Goal: Transaction & Acquisition: Purchase product/service

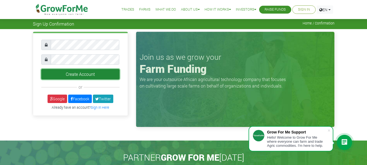
click at [84, 74] on button "Create Account" at bounding box center [80, 74] width 78 height 10
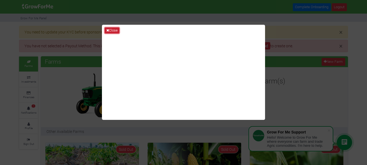
click at [112, 29] on button "Close" at bounding box center [112, 30] width 15 height 6
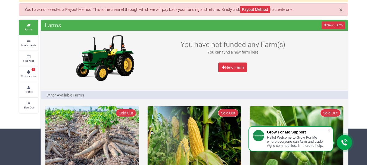
scroll to position [51, 0]
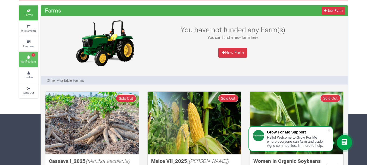
click at [26, 58] on icon at bounding box center [28, 57] width 16 height 3
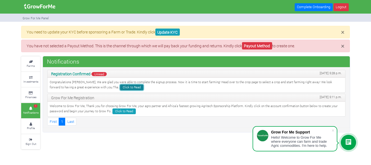
click at [120, 86] on link "Click to Read" at bounding box center [131, 87] width 23 height 6
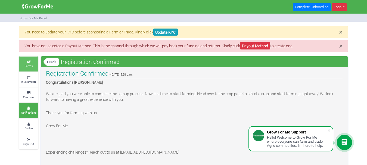
click at [27, 64] on link "Farms" at bounding box center [28, 64] width 19 height 15
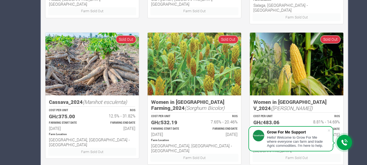
scroll to position [402, 0]
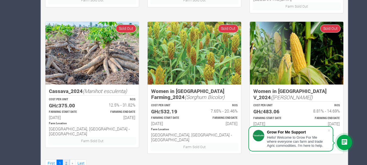
click at [65, 159] on link "2" at bounding box center [66, 163] width 7 height 8
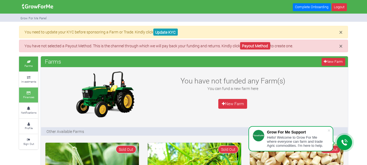
click at [33, 91] on link "Finances" at bounding box center [28, 94] width 19 height 15
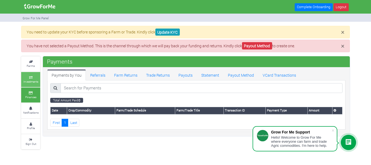
click at [29, 80] on small "Investments" at bounding box center [30, 82] width 15 height 4
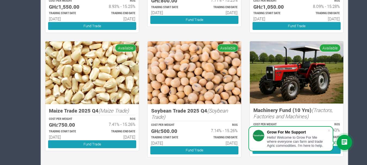
scroll to position [215, 0]
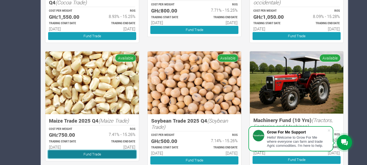
click at [95, 152] on link "Fund Trade" at bounding box center [92, 154] width 88 height 8
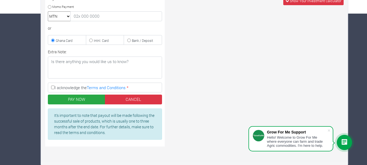
scroll to position [152, 0]
